Goal: Task Accomplishment & Management: Use online tool/utility

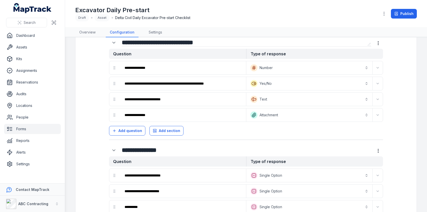
scroll to position [18, 0]
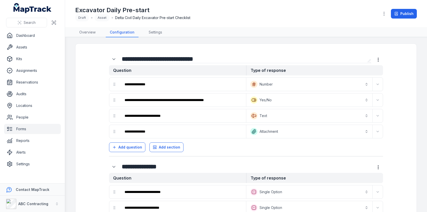
scroll to position [10, 0]
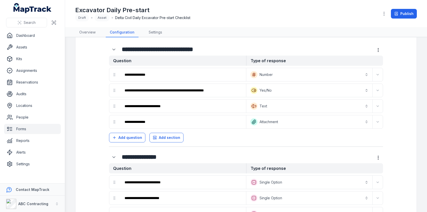
click at [269, 123] on button "**********" at bounding box center [309, 121] width 124 height 11
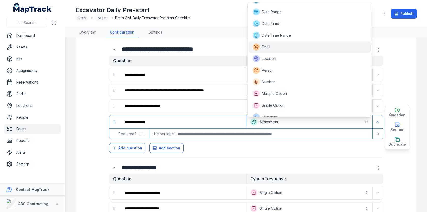
scroll to position [85, 0]
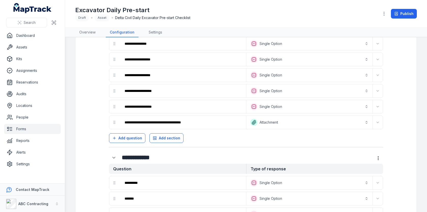
scroll to position [0, 0]
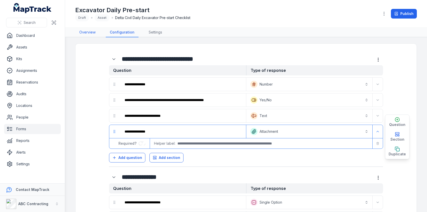
click at [93, 34] on link "Overview" at bounding box center [87, 33] width 24 height 10
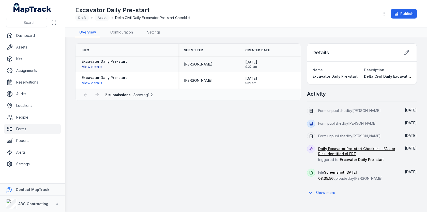
click at [97, 67] on button "View details" at bounding box center [92, 67] width 21 height 6
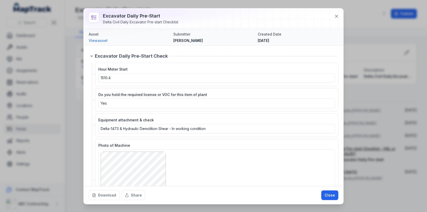
click at [102, 40] on link "View asset" at bounding box center [129, 40] width 81 height 5
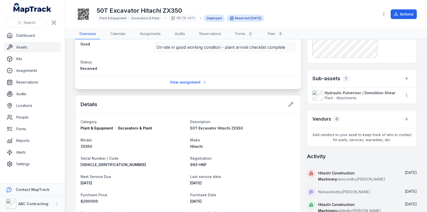
scroll to position [177, 0]
click at [406, 117] on icon at bounding box center [406, 118] width 5 height 5
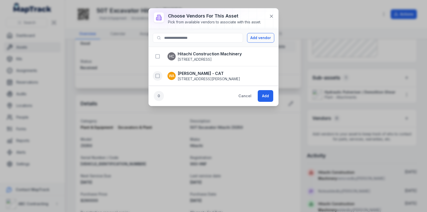
click at [159, 75] on icon "button" at bounding box center [157, 75] width 5 height 5
click at [273, 98] on button "Add" at bounding box center [266, 96] width 16 height 12
